Goal: Complete application form

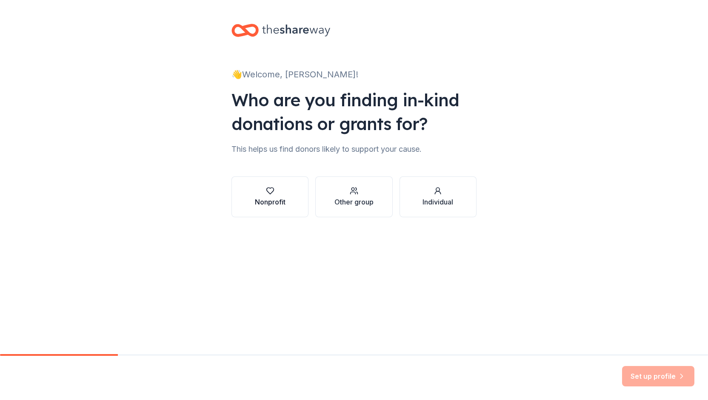
click at [276, 193] on div "button" at bounding box center [270, 191] width 31 height 9
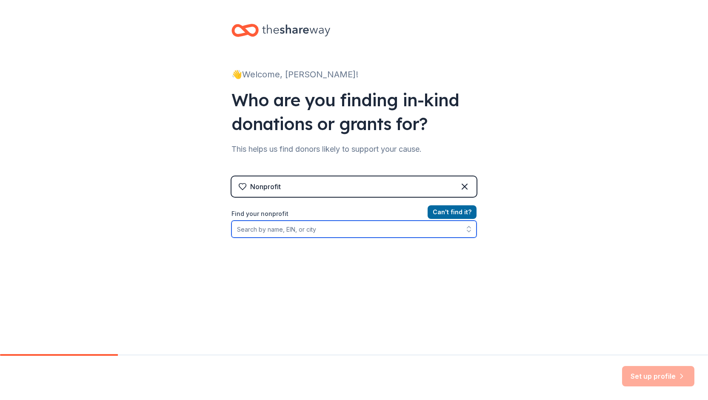
click at [284, 231] on input "Find your nonprofit" at bounding box center [353, 229] width 245 height 17
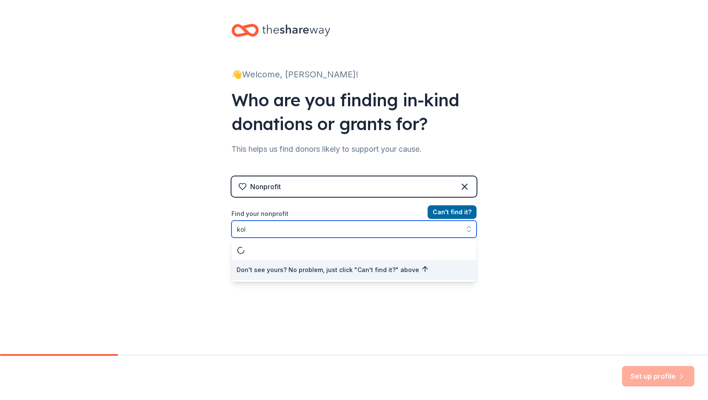
type input "ko"
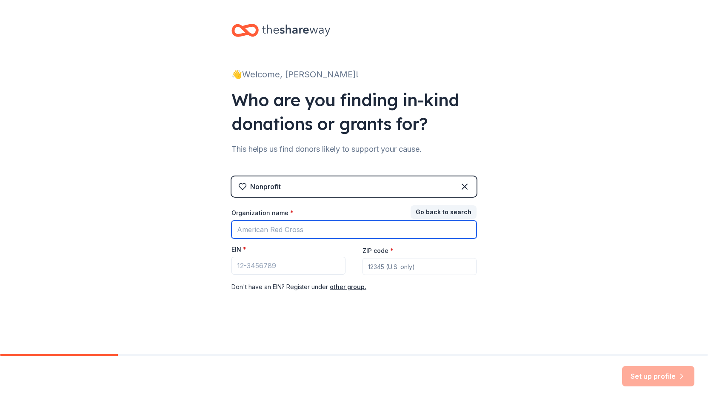
click at [279, 226] on input "Organization name *" at bounding box center [353, 230] width 245 height 18
type input "r"
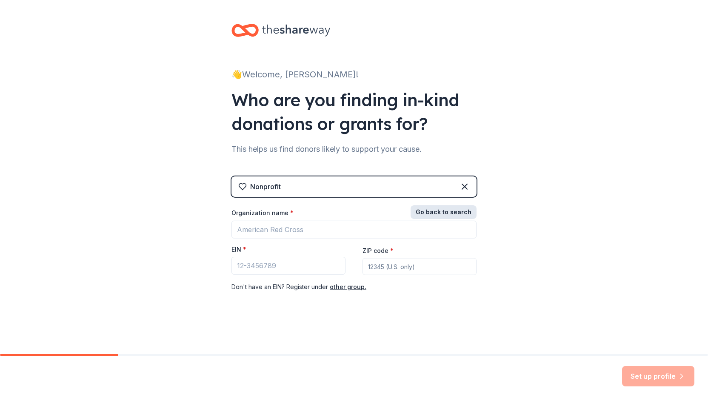
click at [448, 208] on button "Go back to search" at bounding box center [444, 212] width 66 height 14
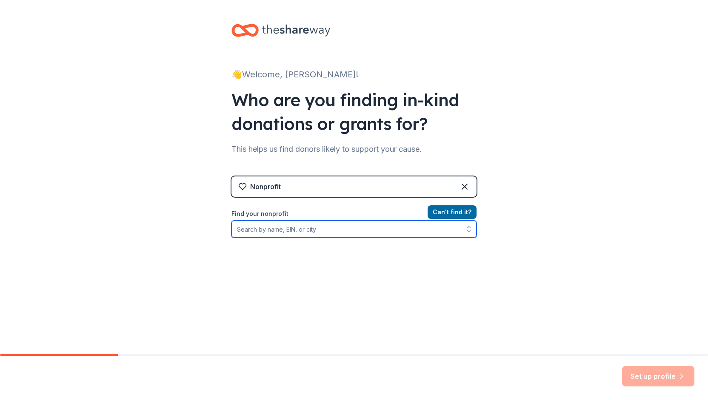
click at [268, 232] on input "Find your nonprofit" at bounding box center [353, 229] width 245 height 17
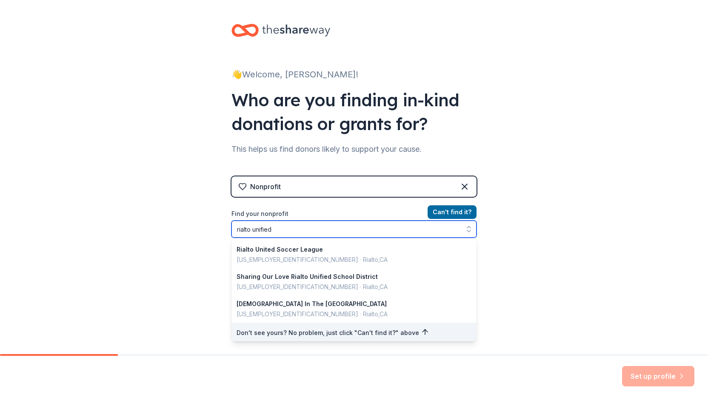
drag, startPoint x: 274, startPoint y: 231, endPoint x: 228, endPoint y: 235, distance: 46.6
click at [231, 235] on div "rialto unified Rialto United Soccer League [US_EMPLOYER_IDENTIFICATION_NUMBER] …" at bounding box center [353, 229] width 245 height 17
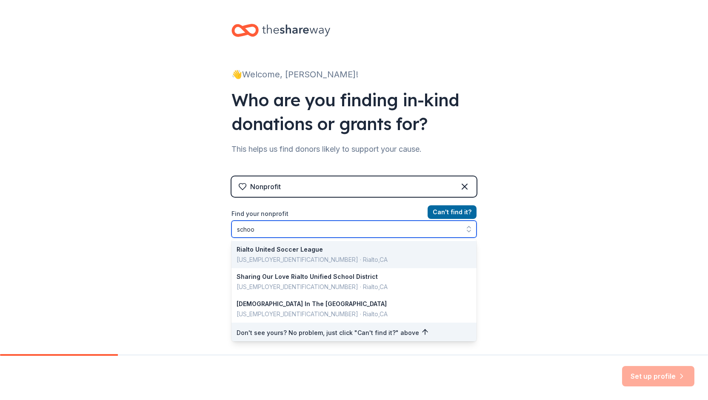
type input "school"
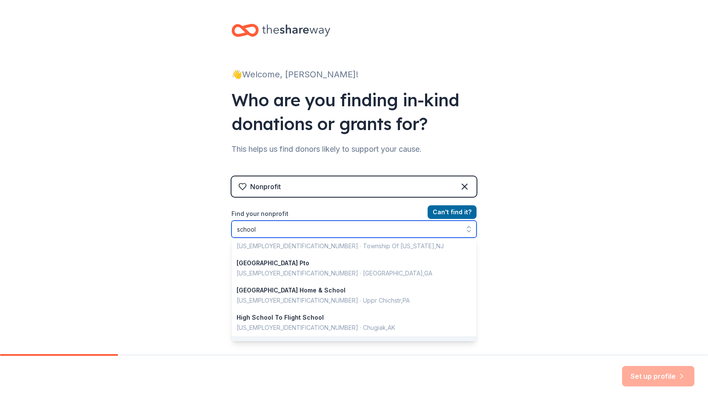
scroll to position [602, 0]
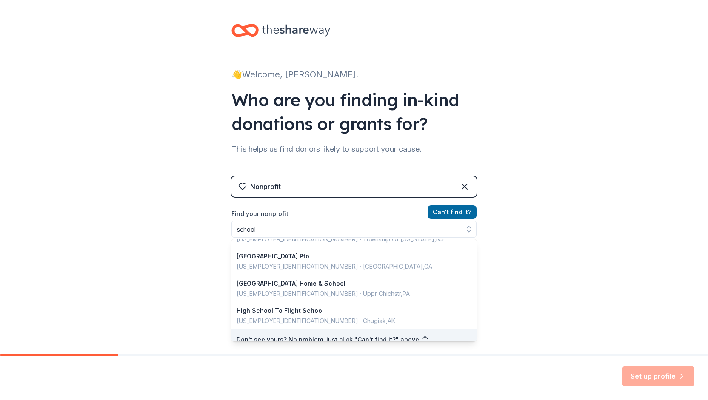
click at [592, 147] on div "👋 Welcome, [PERSON_NAME]! Who are you finding in-kind donations or grants for? …" at bounding box center [354, 182] width 708 height 364
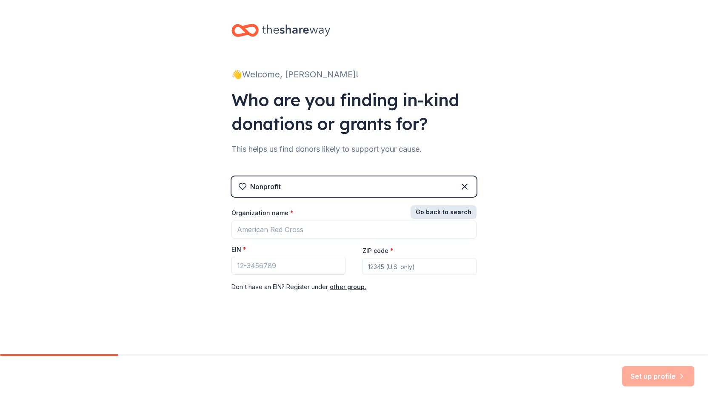
click at [430, 213] on button "Go back to search" at bounding box center [444, 212] width 66 height 14
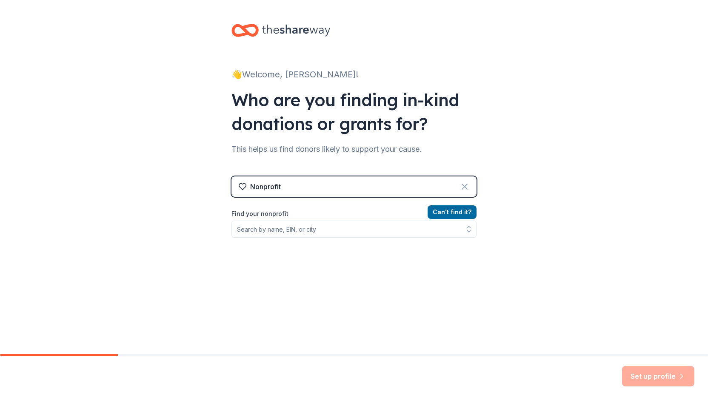
click at [461, 185] on icon at bounding box center [464, 187] width 10 height 10
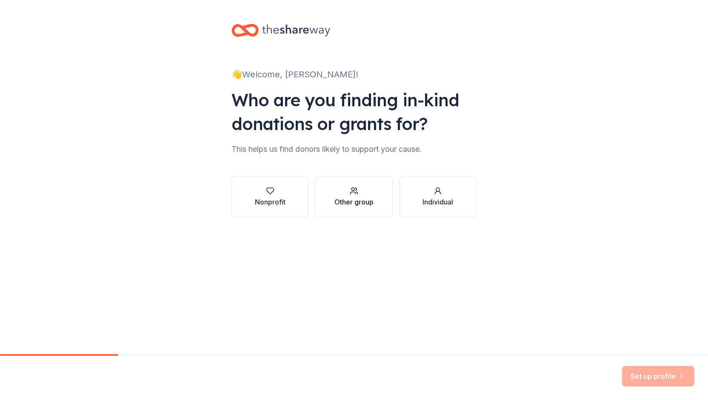
click at [346, 194] on div "button" at bounding box center [353, 191] width 39 height 9
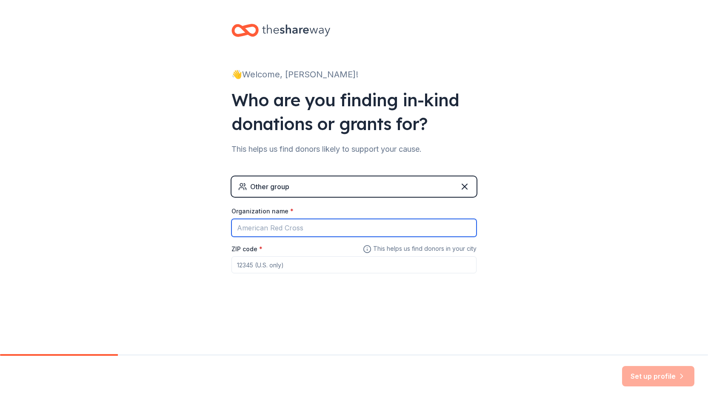
click at [247, 228] on input "Organization name *" at bounding box center [353, 228] width 245 height 18
type input "[PERSON_NAME][GEOGRAPHIC_DATA]"
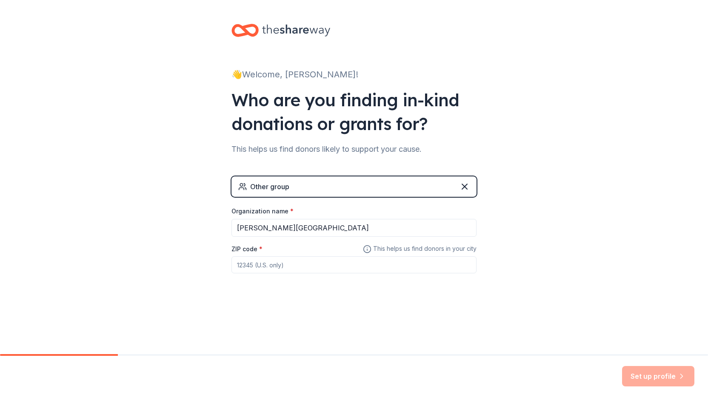
click at [264, 263] on input "ZIP code *" at bounding box center [353, 265] width 245 height 17
type input "92377"
click at [343, 296] on div "👋 Welcome, [PERSON_NAME]! Who are you finding in-kind donations or grants for? …" at bounding box center [354, 165] width 272 height 331
click at [408, 246] on span "This helps us find donors in your city" at bounding box center [420, 249] width 114 height 11
click at [459, 186] on icon at bounding box center [464, 187] width 10 height 10
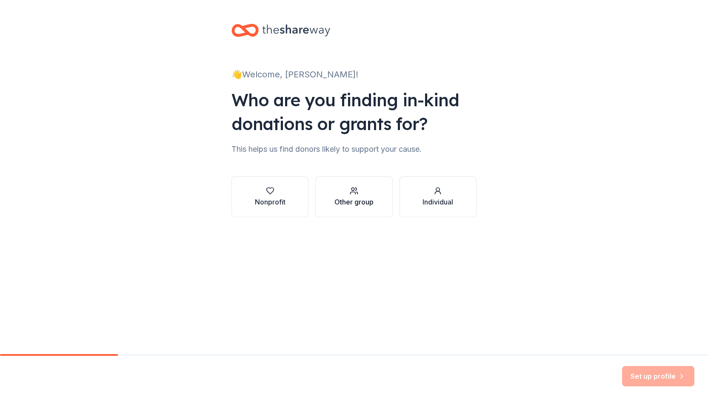
click at [352, 192] on icon "button" at bounding box center [353, 193] width 5 height 2
